Goal: Information Seeking & Learning: Learn about a topic

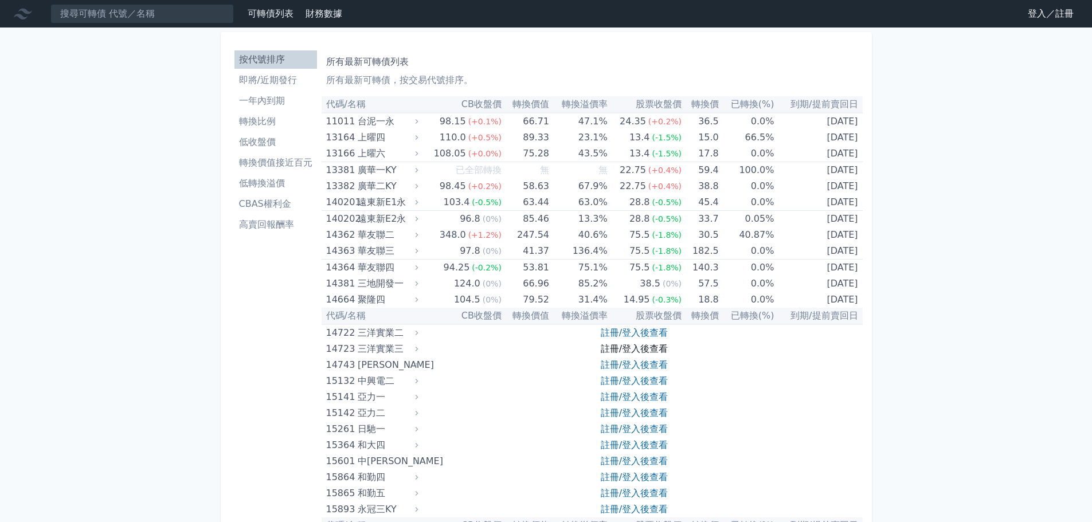
click at [633, 344] on link "註冊/登入後查看" at bounding box center [634, 348] width 67 height 11
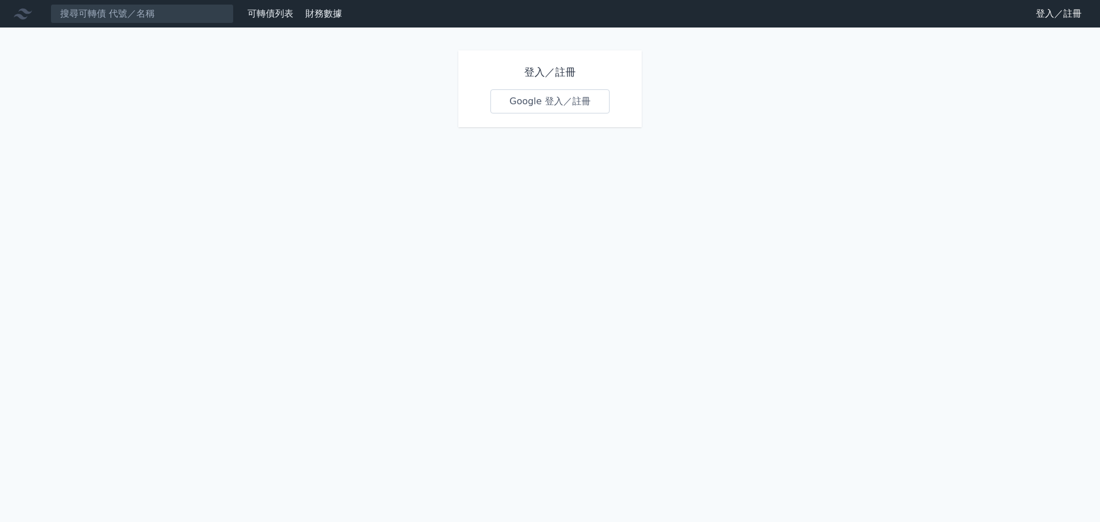
drag, startPoint x: 545, startPoint y: 123, endPoint x: 543, endPoint y: 113, distance: 9.8
click at [544, 122] on div "登入／註冊 Google 登入／註冊" at bounding box center [550, 88] width 183 height 77
click at [543, 109] on link "Google 登入／註冊" at bounding box center [550, 101] width 119 height 24
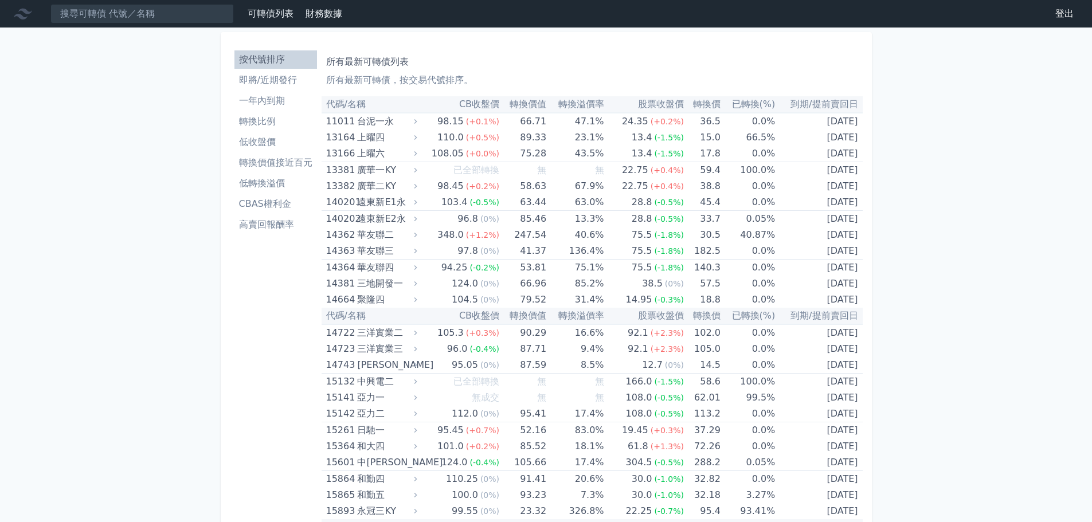
click at [301, 209] on li "CBAS權利金" at bounding box center [275, 204] width 83 height 14
